Goal: Contribute content

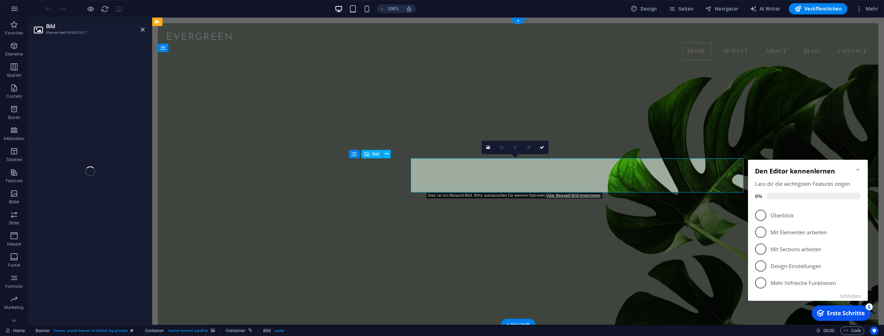
select select "px"
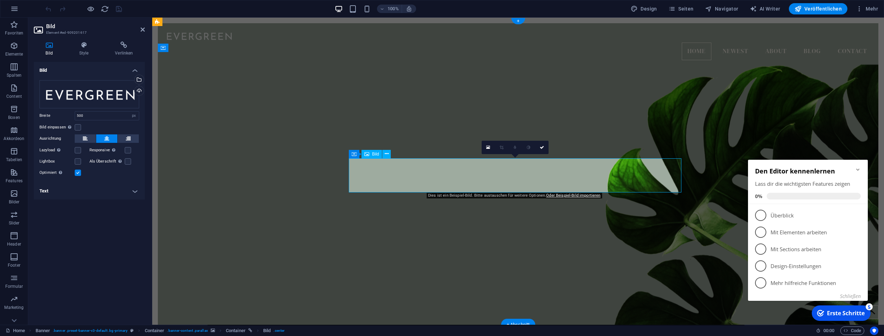
click at [212, 39] on div at bounding box center [517, 36] width 709 height 14
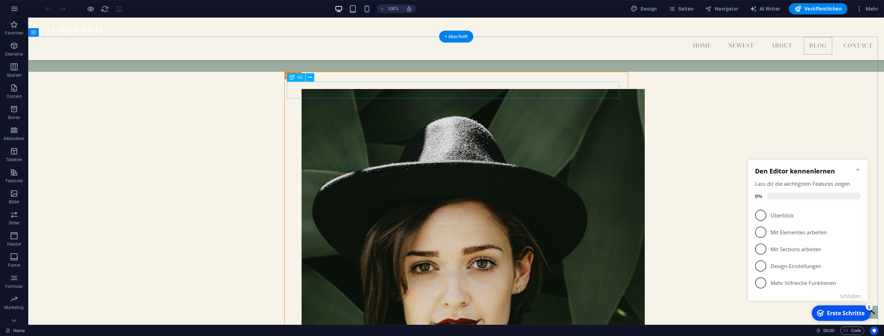
scroll to position [1432, 0]
